Goal: Contribute content: Add original content to the website for others to see

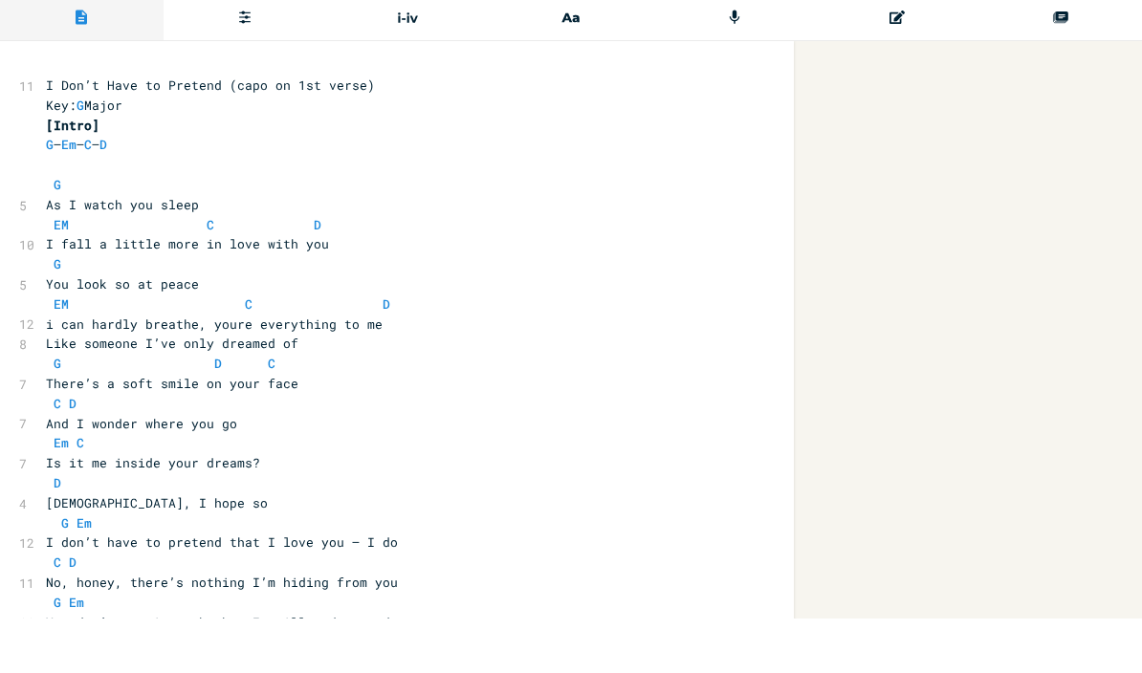
click at [119, 350] on span "EM C D" at bounding box center [218, 358] width 344 height 17
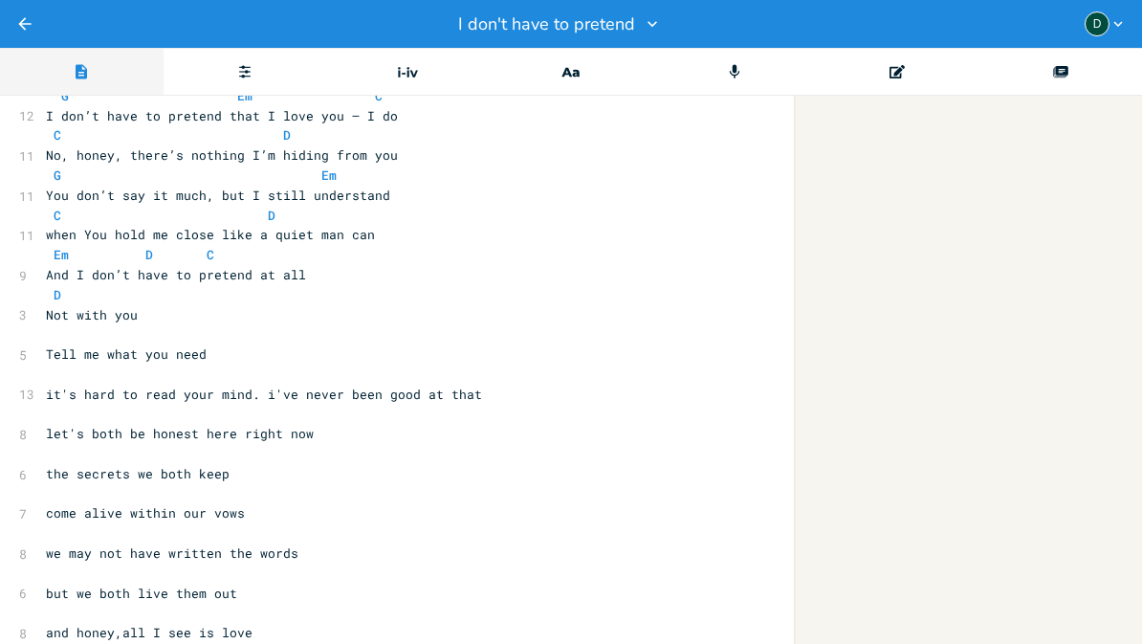
scroll to position [467, 0]
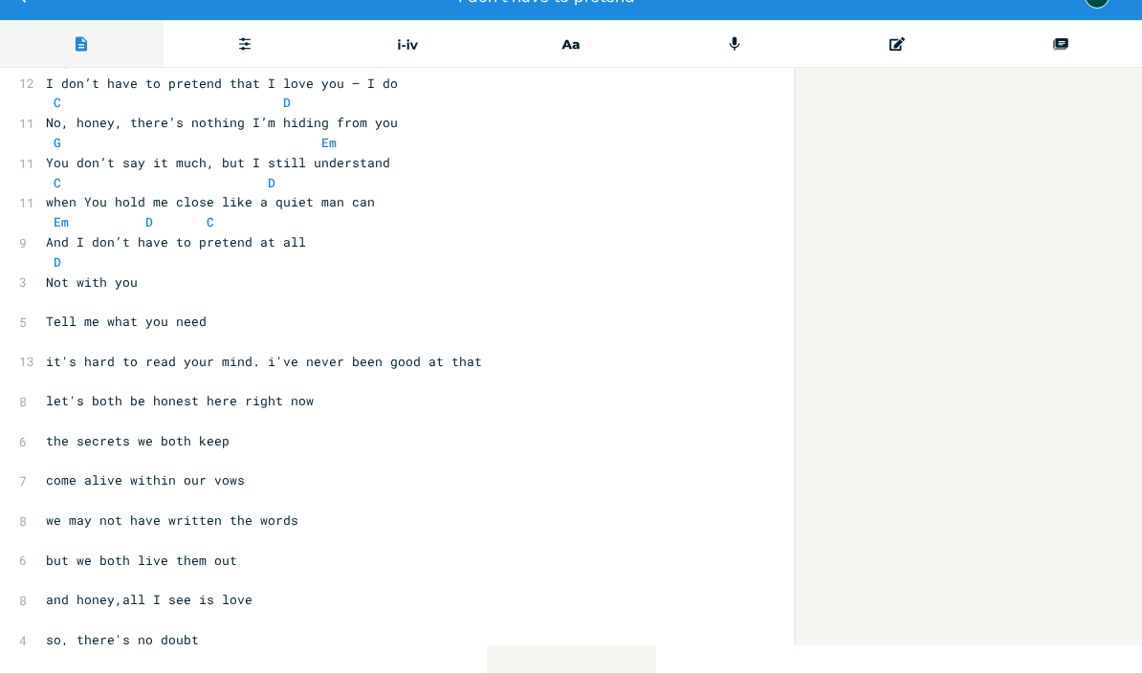
click at [42, 340] on pre "Tell me what you need" at bounding box center [387, 350] width 690 height 20
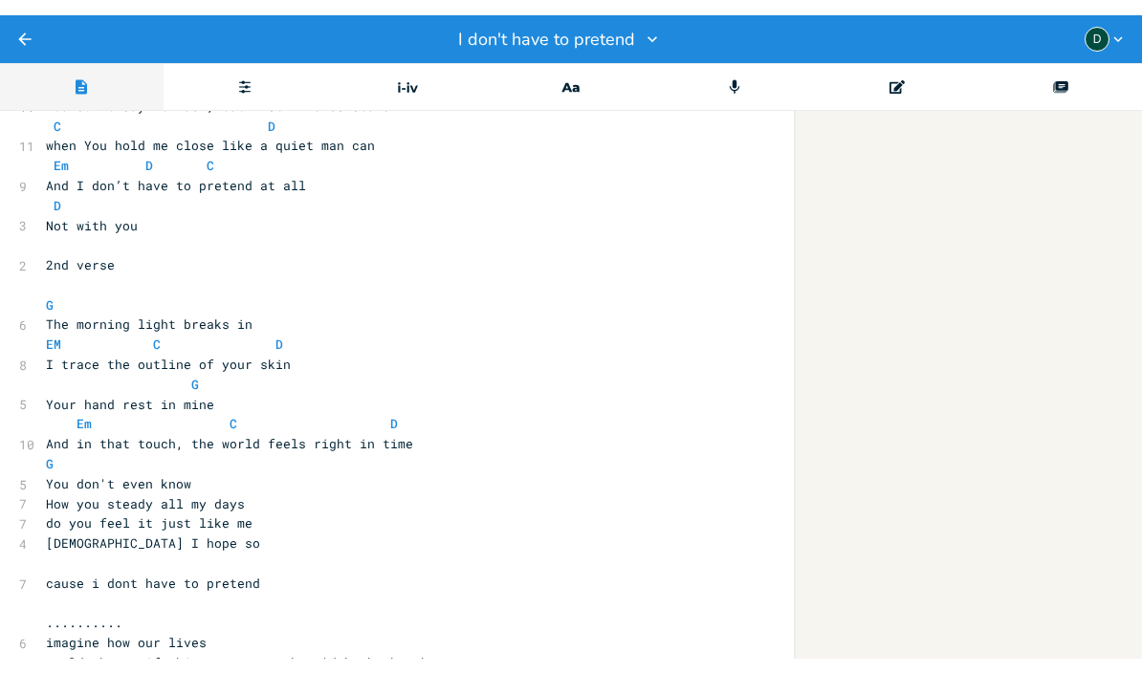
scroll to position [567, 0]
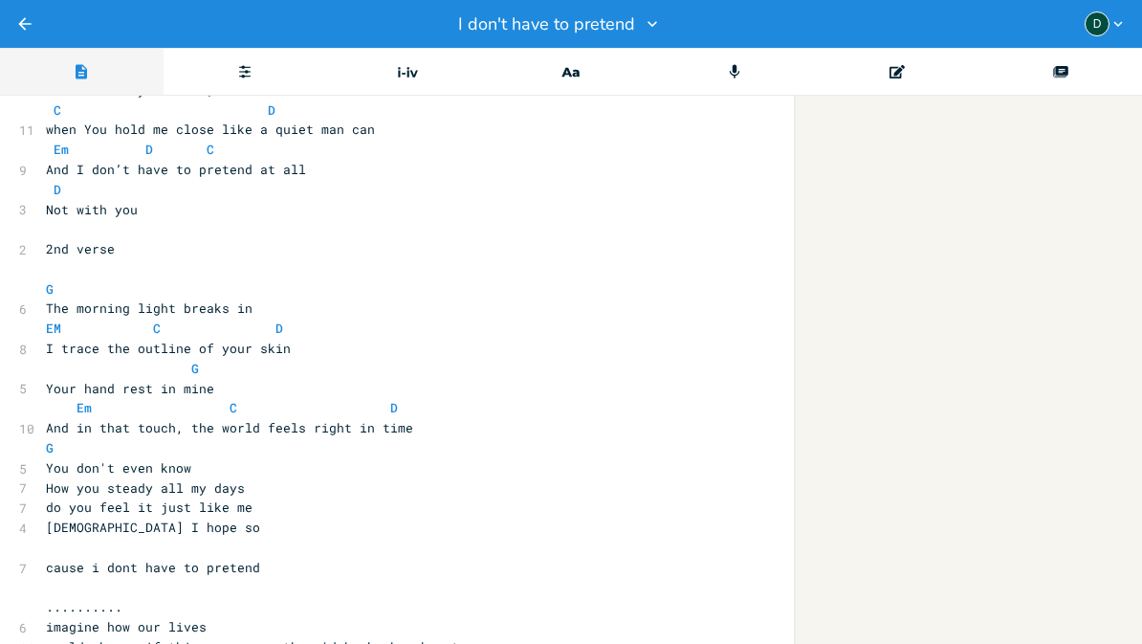
click at [43, 478] on pre "How you steady all my days" at bounding box center [387, 488] width 690 height 20
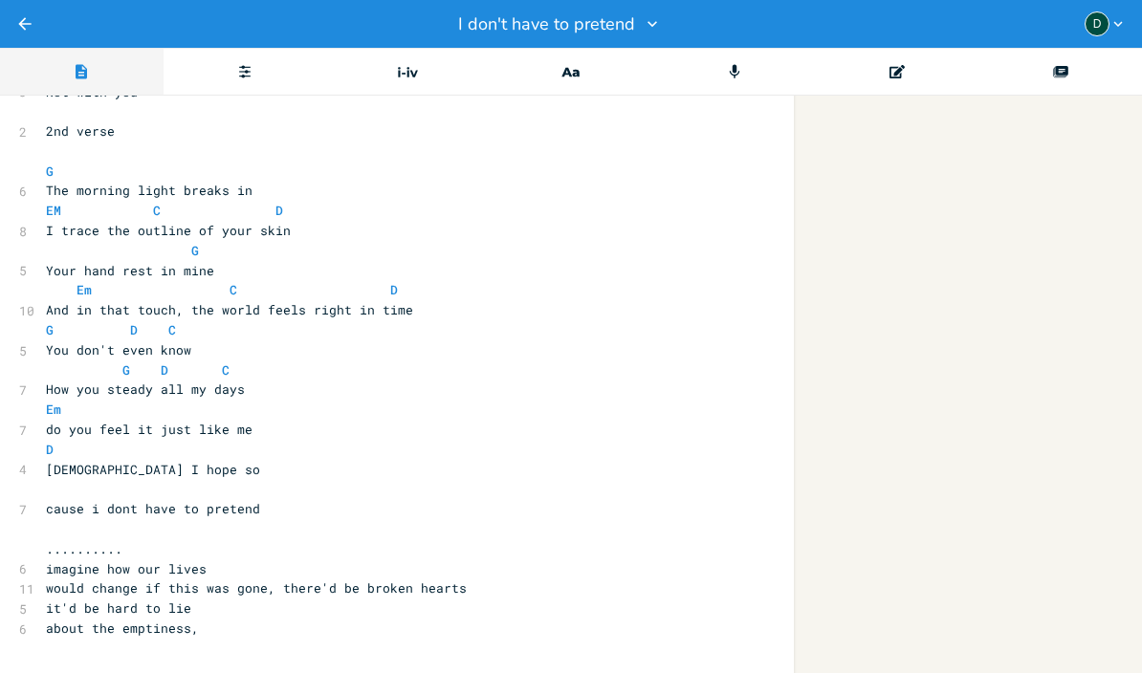
scroll to position [687, 0]
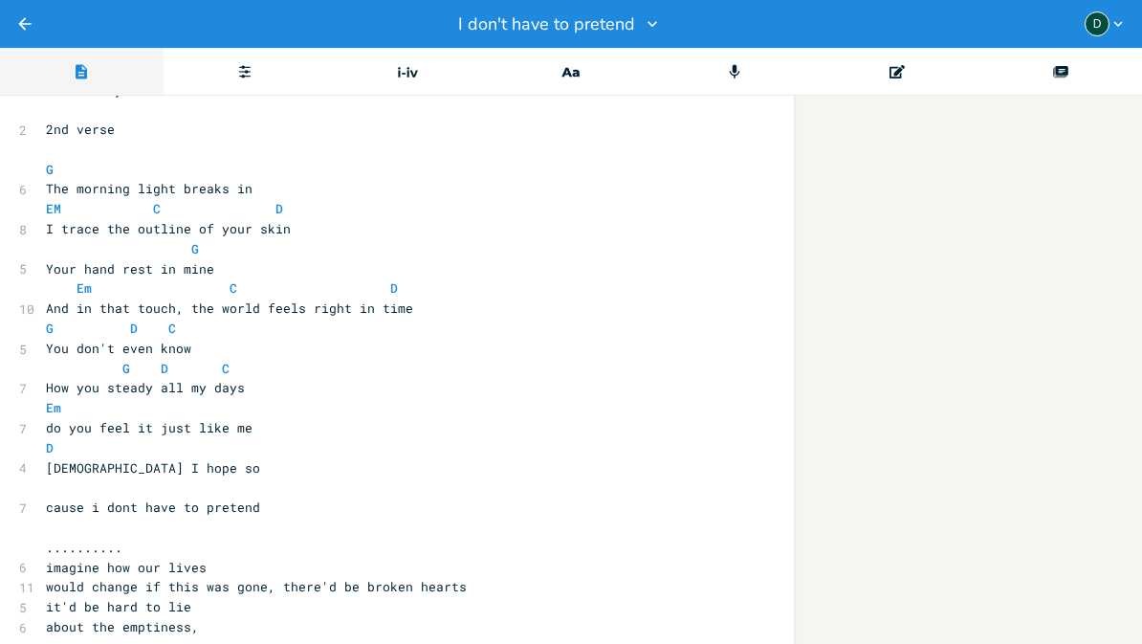
click at [43, 239] on pre "G" at bounding box center [387, 249] width 690 height 20
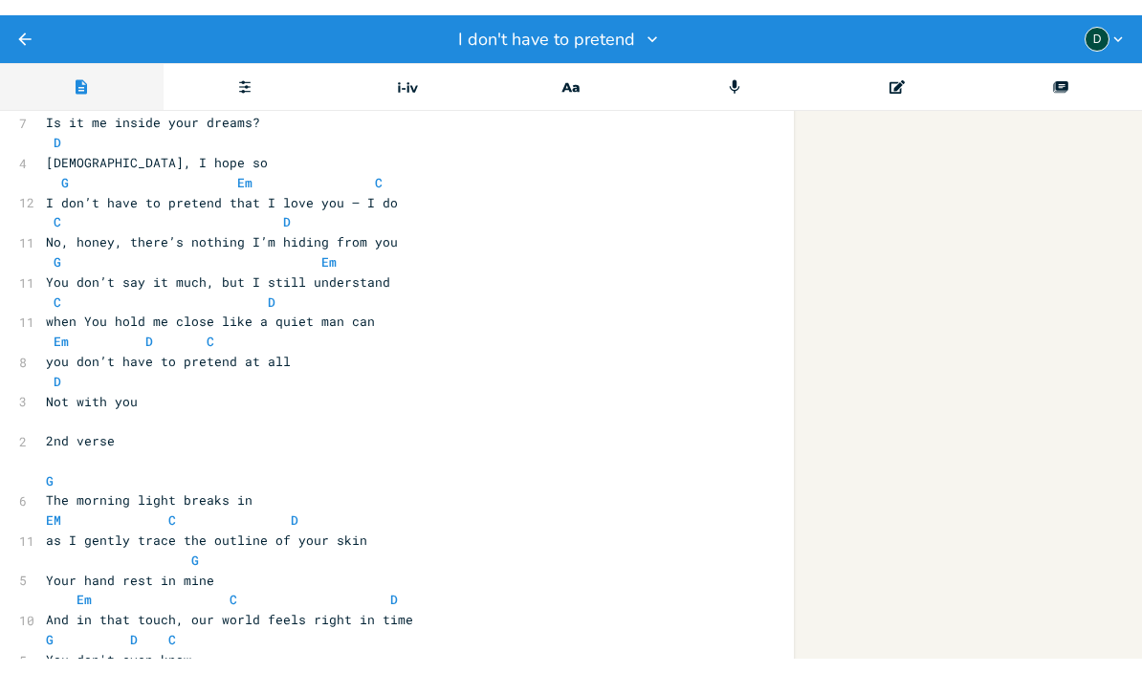
scroll to position [385, 0]
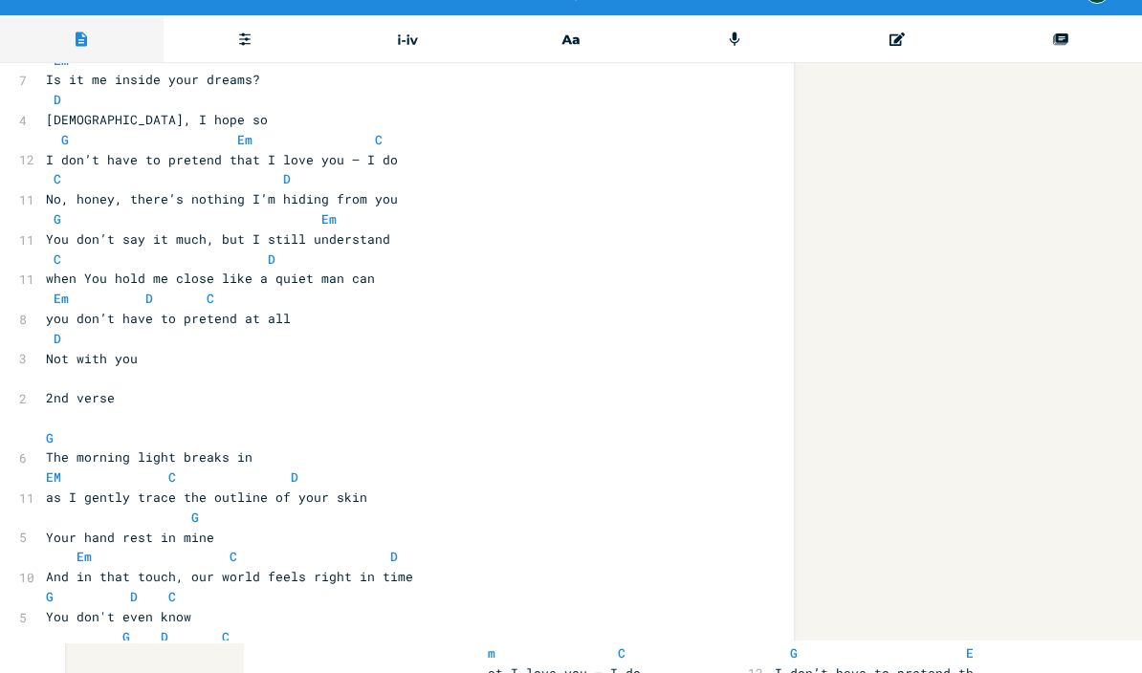
click at [335, 341] on pre "you don’t have to pretend at all" at bounding box center [387, 351] width 690 height 20
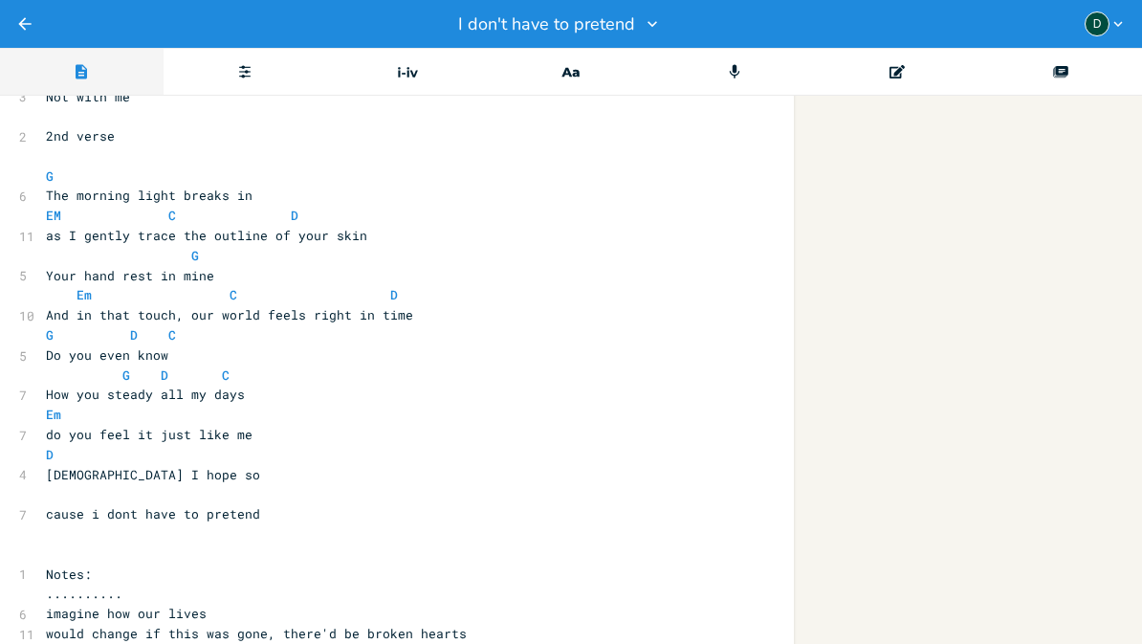
scroll to position [682, 0]
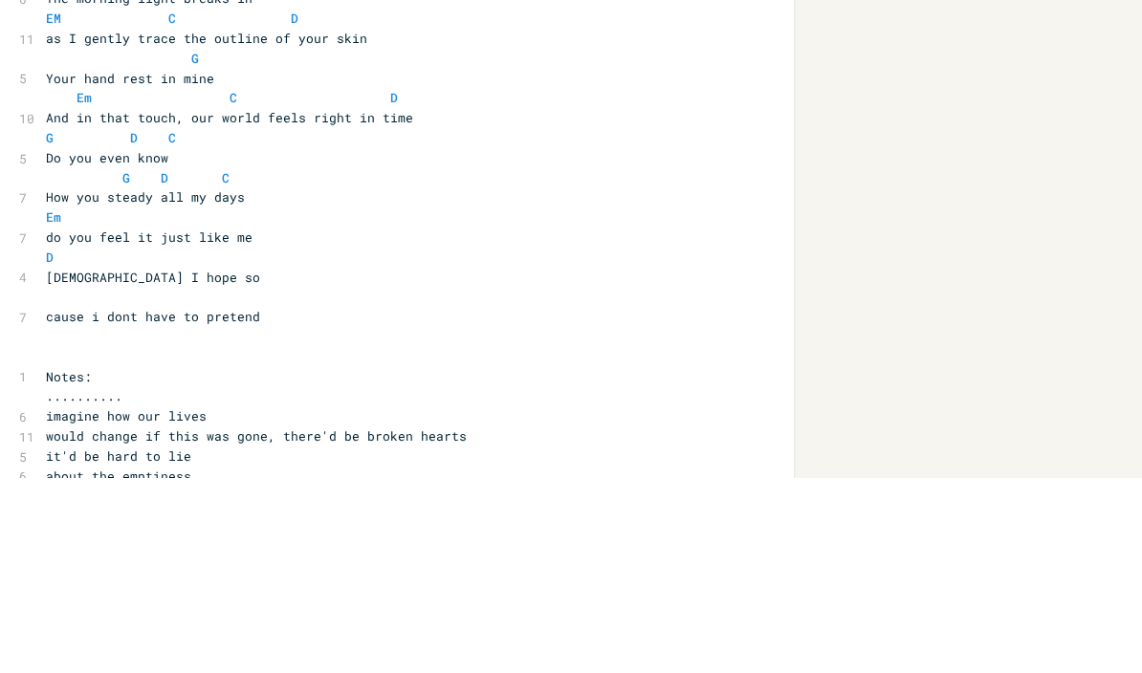
click at [361, 522] on pre "​" at bounding box center [387, 532] width 690 height 20
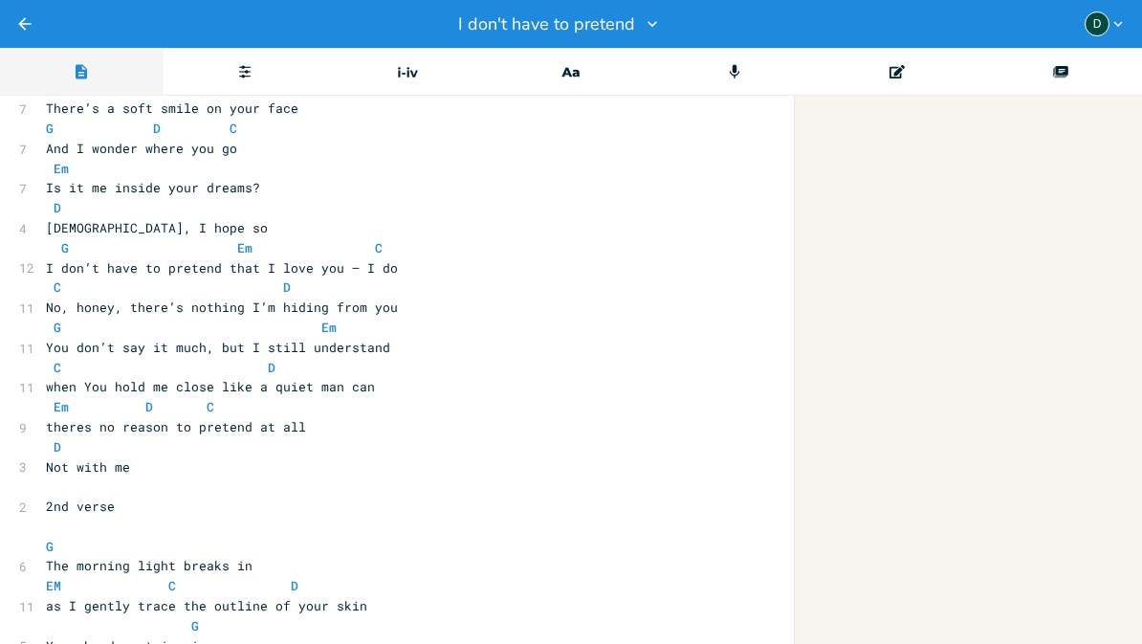
scroll to position [304, 0]
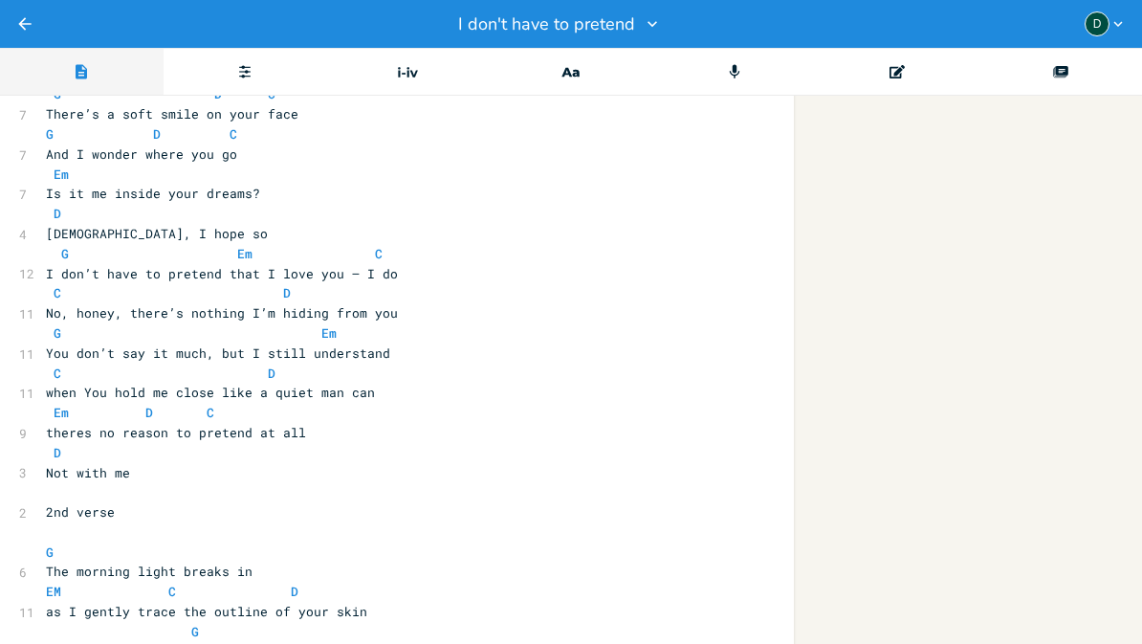
click at [19, 304] on div "11" at bounding box center [19, 314] width 0 height 20
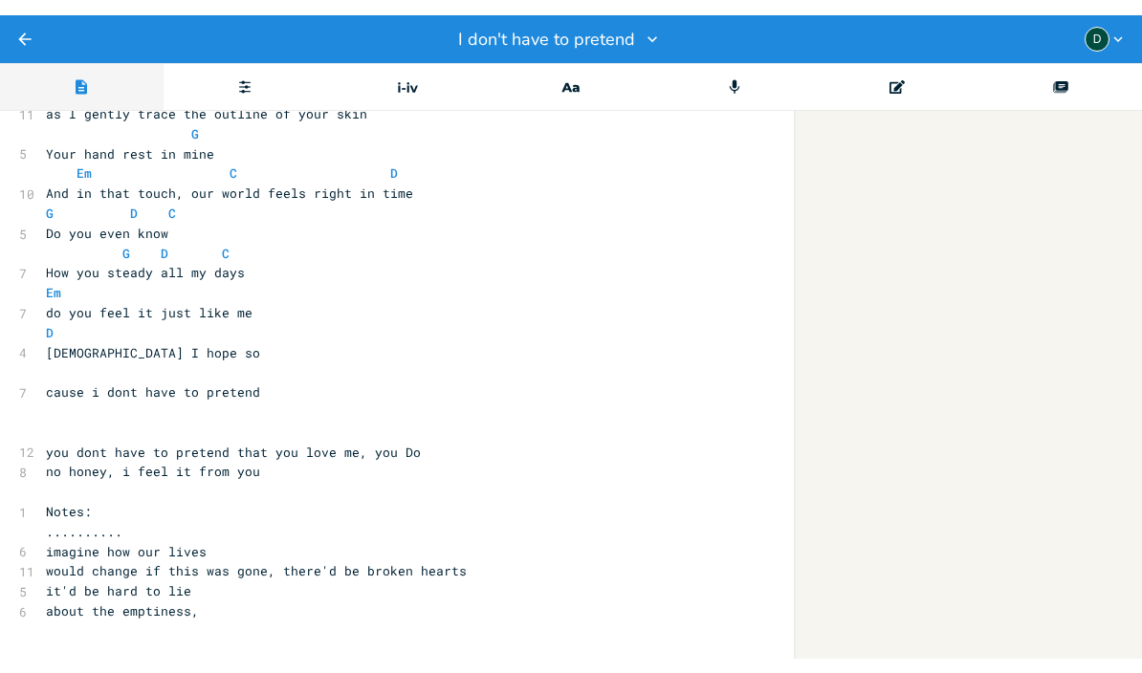
scroll to position [820, 0]
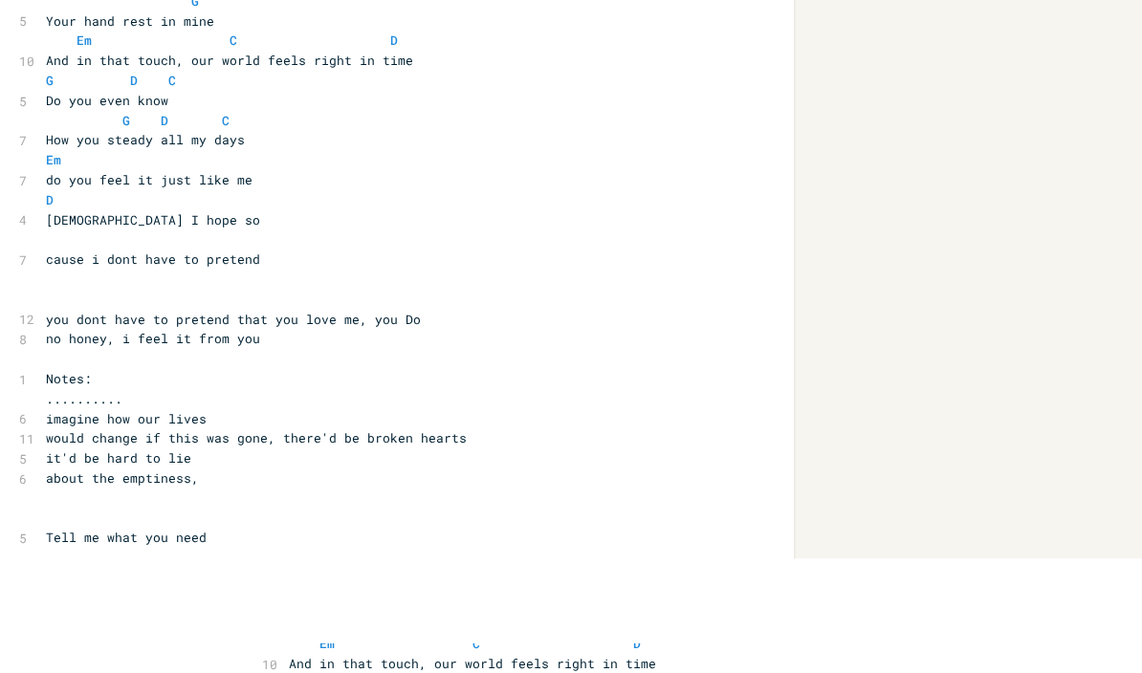
click at [332, 444] on pre "no honey, i feel it from you" at bounding box center [387, 454] width 690 height 20
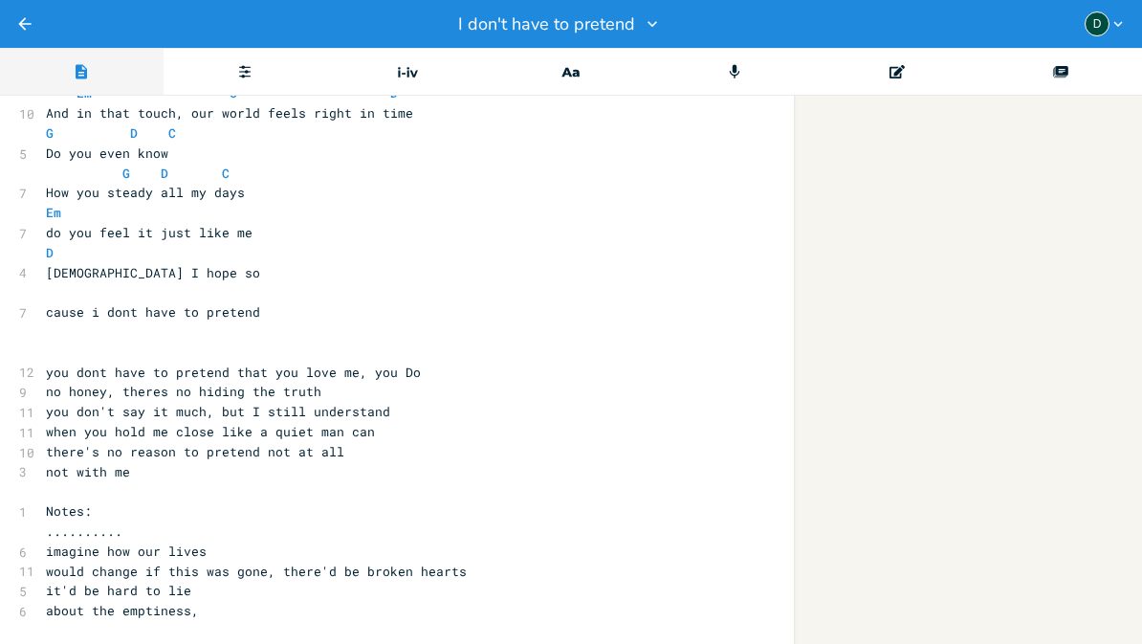
scroll to position [883, 0]
click at [744, 73] on div "Record" at bounding box center [734, 72] width 164 height 48
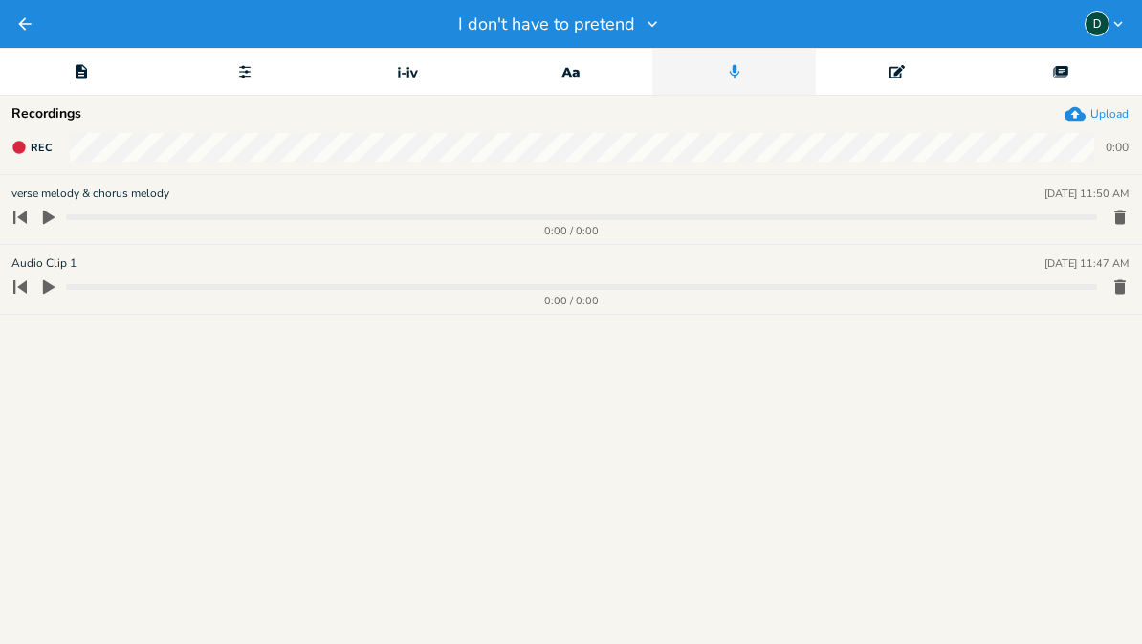
scroll to position [0, 0]
click at [739, 77] on icon "Record" at bounding box center [734, 71] width 17 height 17
click at [14, 148] on icon "button" at bounding box center [18, 147] width 12 height 12
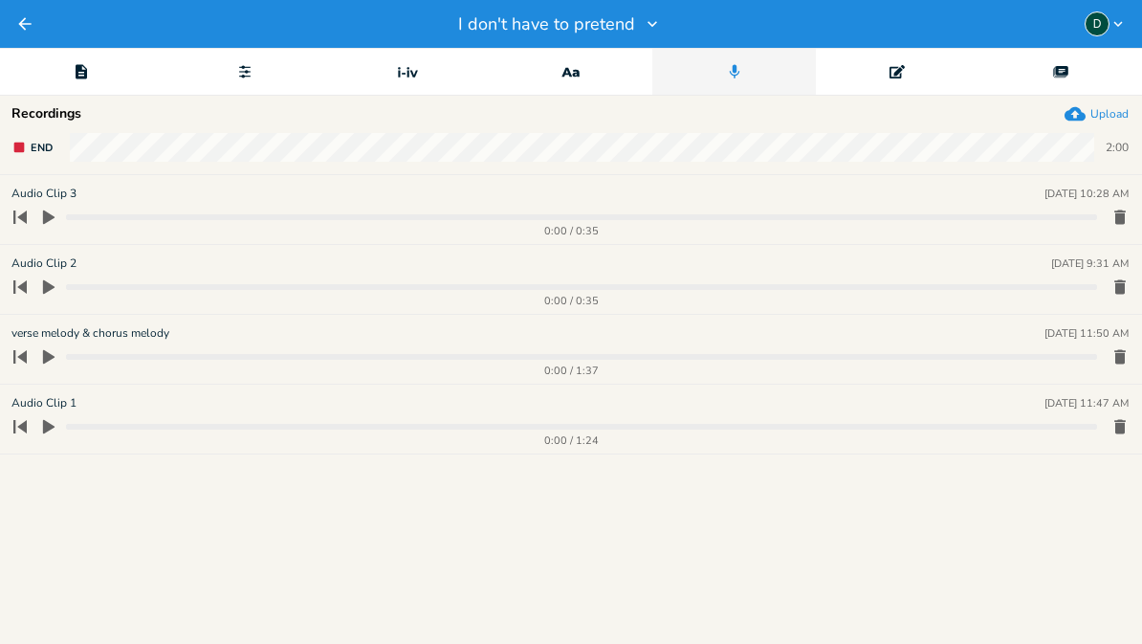
click at [15, 143] on rect "button" at bounding box center [19, 147] width 11 height 11
click at [66, 219] on progress at bounding box center [581, 217] width 1031 height 6
click at [44, 230] on button "button" at bounding box center [48, 217] width 29 height 31
click at [1108, 113] on div "Upload" at bounding box center [1109, 113] width 38 height 15
click at [1111, 106] on div "Upload" at bounding box center [1109, 113] width 38 height 15
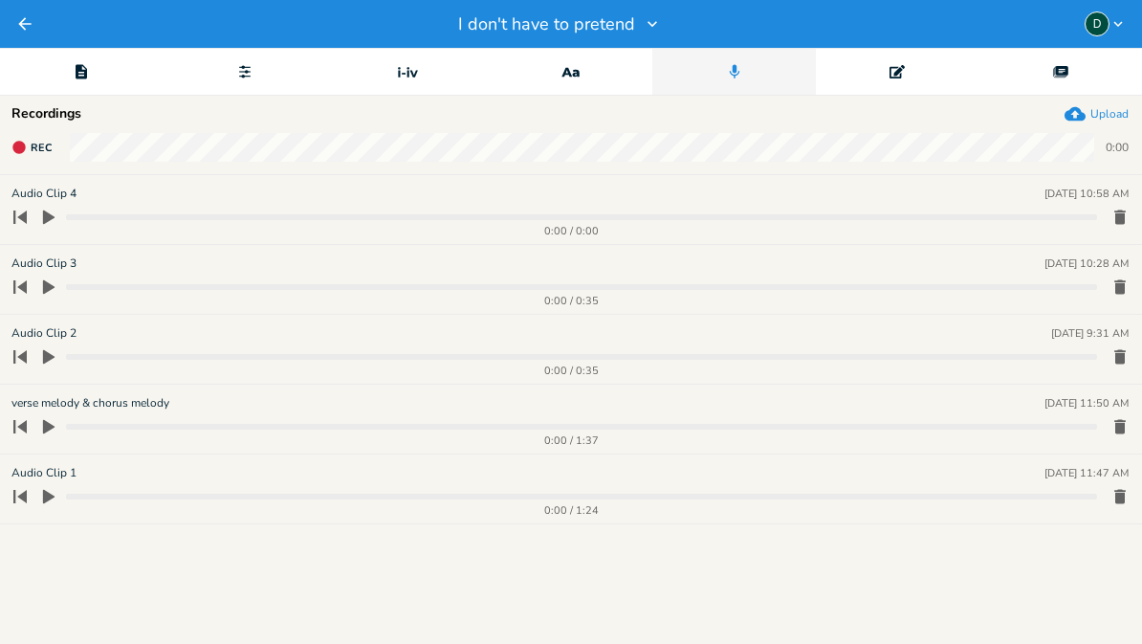
click at [1090, 116] on div "Upload" at bounding box center [1109, 113] width 38 height 15
